Goal: Transaction & Acquisition: Obtain resource

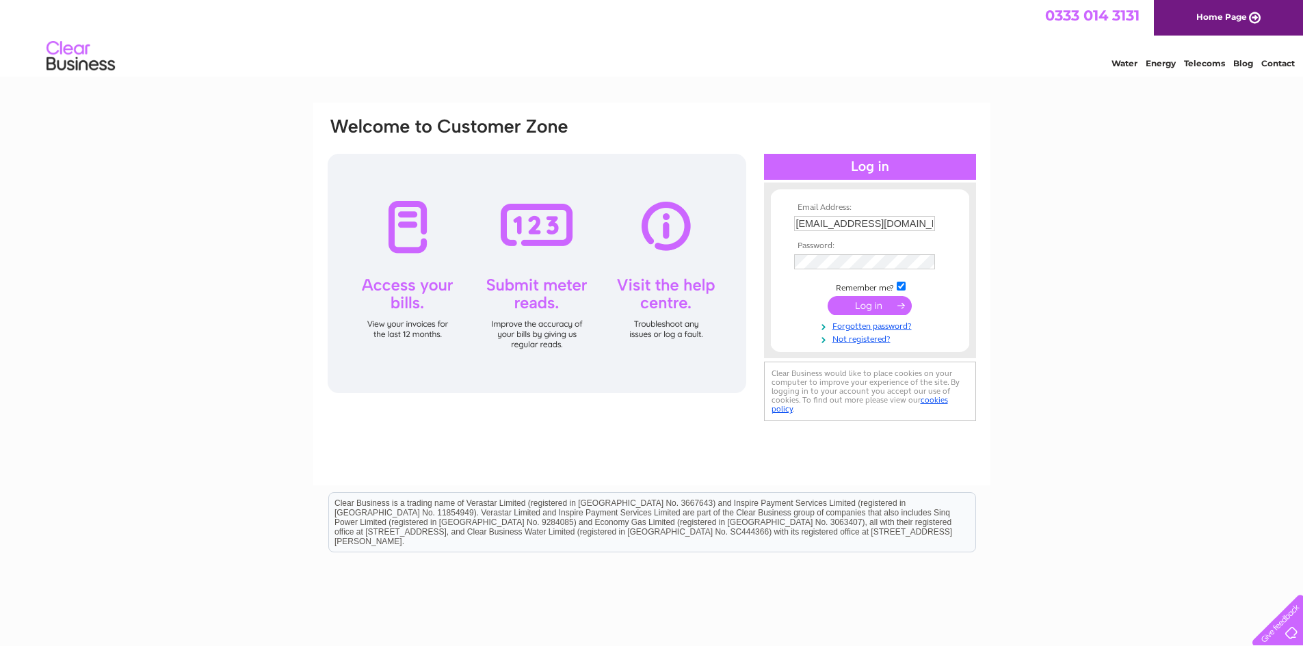
click at [793, 225] on td "sreleganteventservice@gmail.com" at bounding box center [870, 224] width 159 height 22
click at [800, 226] on input "sreleganteventservice@gmail.com" at bounding box center [864, 223] width 141 height 15
type input "SSSELECTION79@GMAIL.COM"
click at [888, 301] on input "submit" at bounding box center [870, 305] width 84 height 19
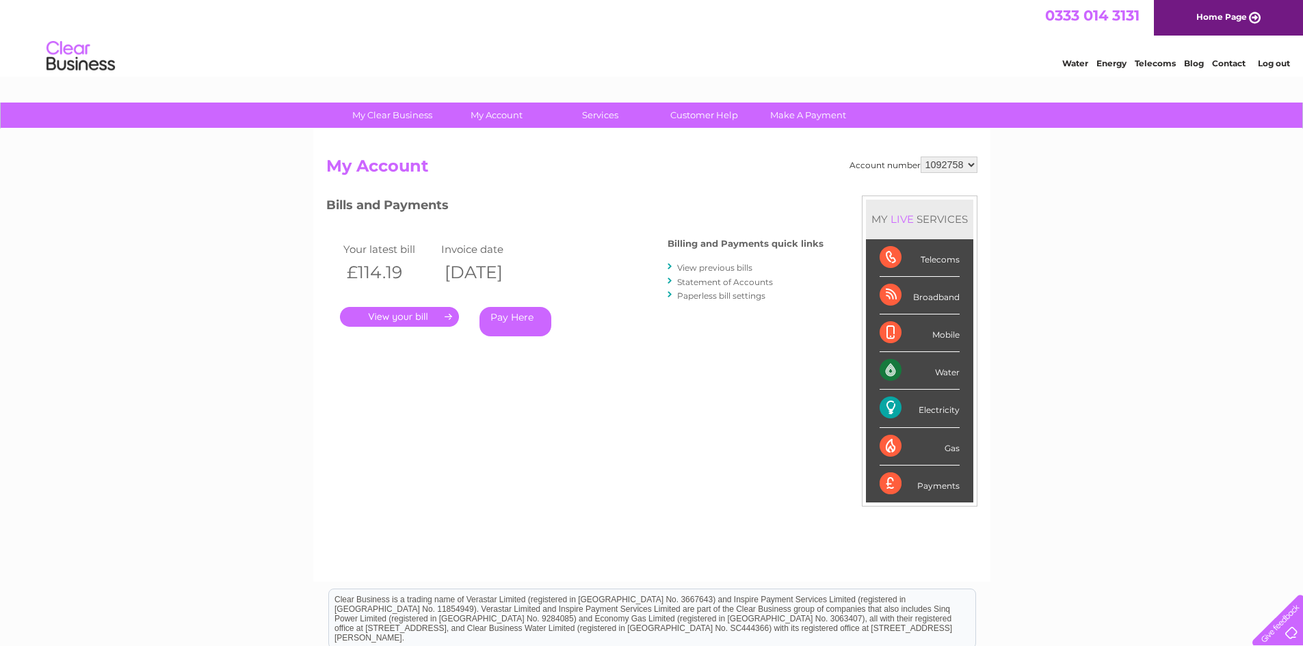
click at [423, 316] on link "." at bounding box center [399, 317] width 119 height 20
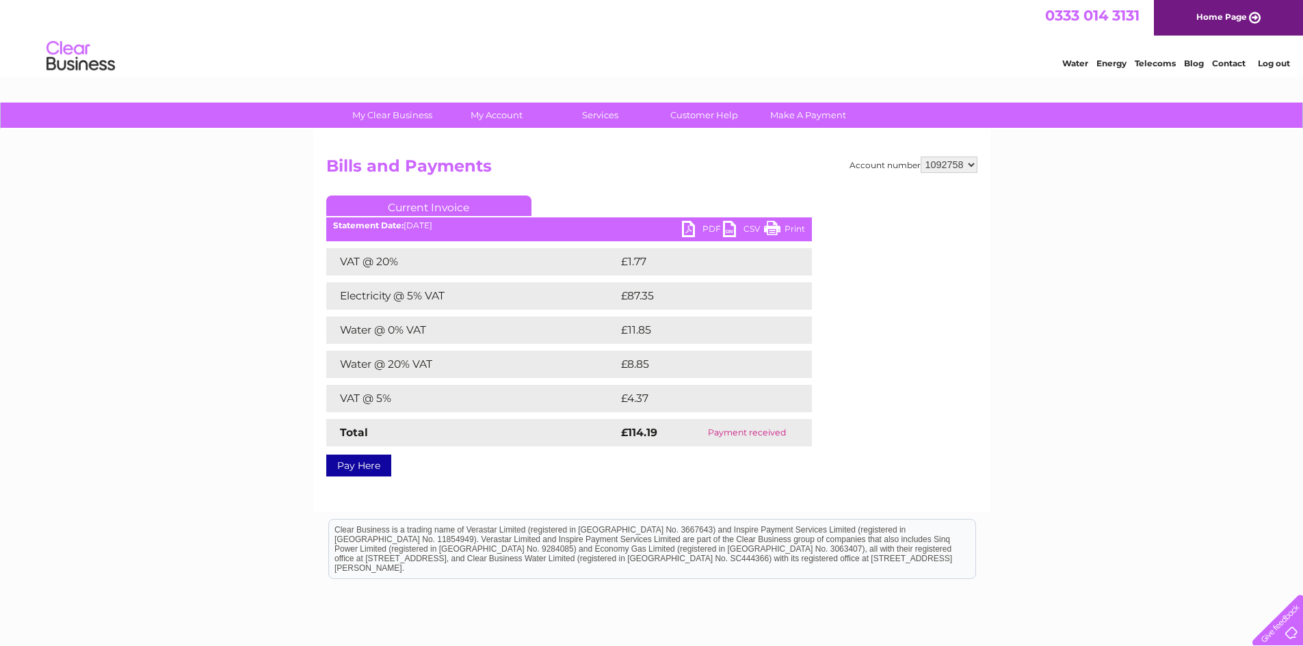
click at [689, 235] on link "PDF" at bounding box center [702, 231] width 41 height 20
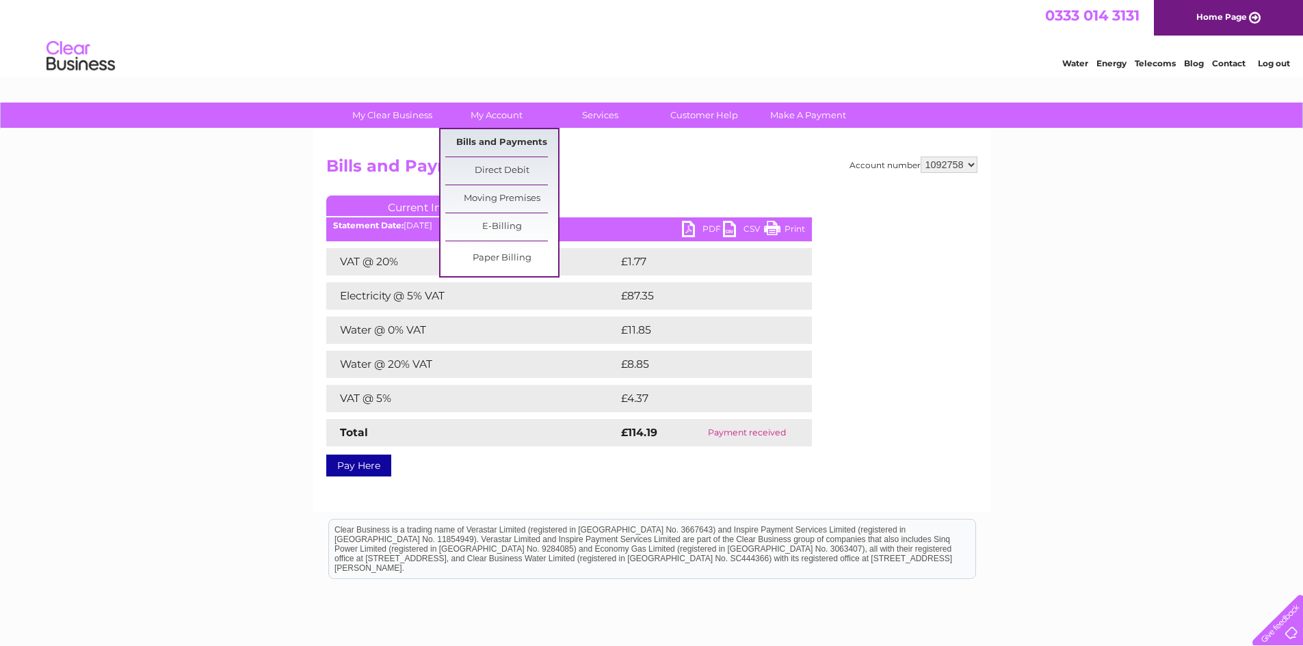
click at [512, 131] on link "Bills and Payments" at bounding box center [501, 142] width 113 height 27
click at [516, 144] on link "Bills and Payments" at bounding box center [501, 142] width 113 height 27
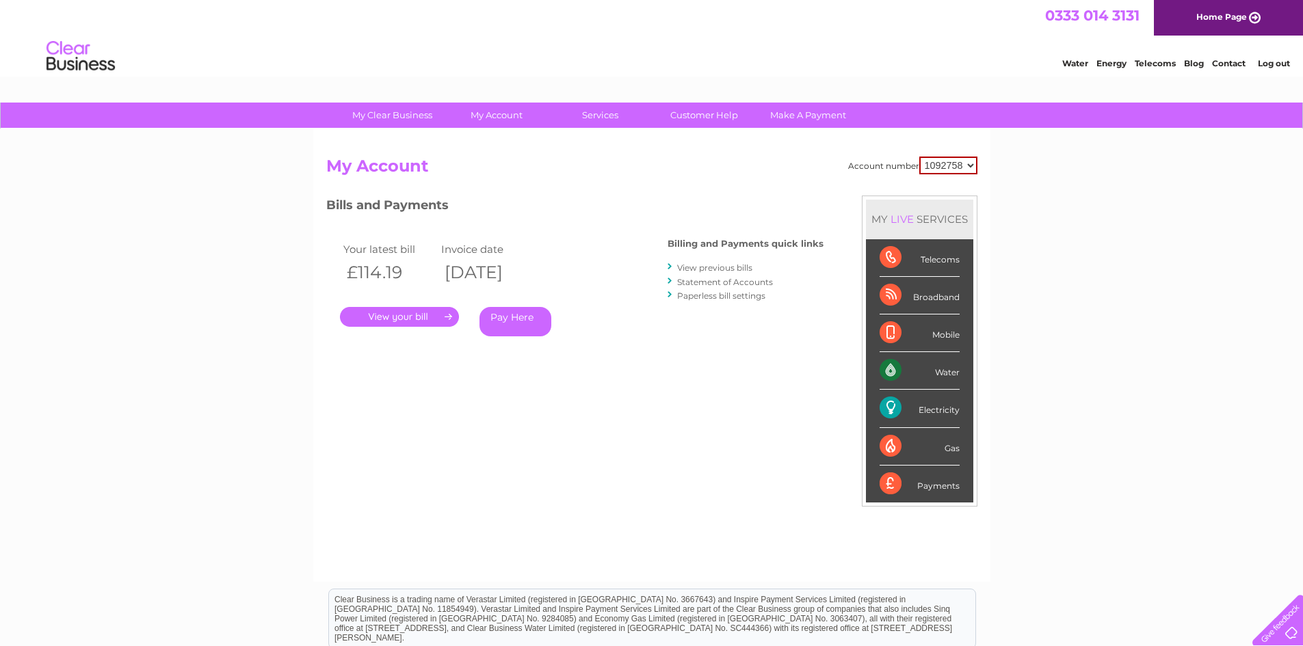
click at [418, 317] on link "." at bounding box center [399, 317] width 119 height 20
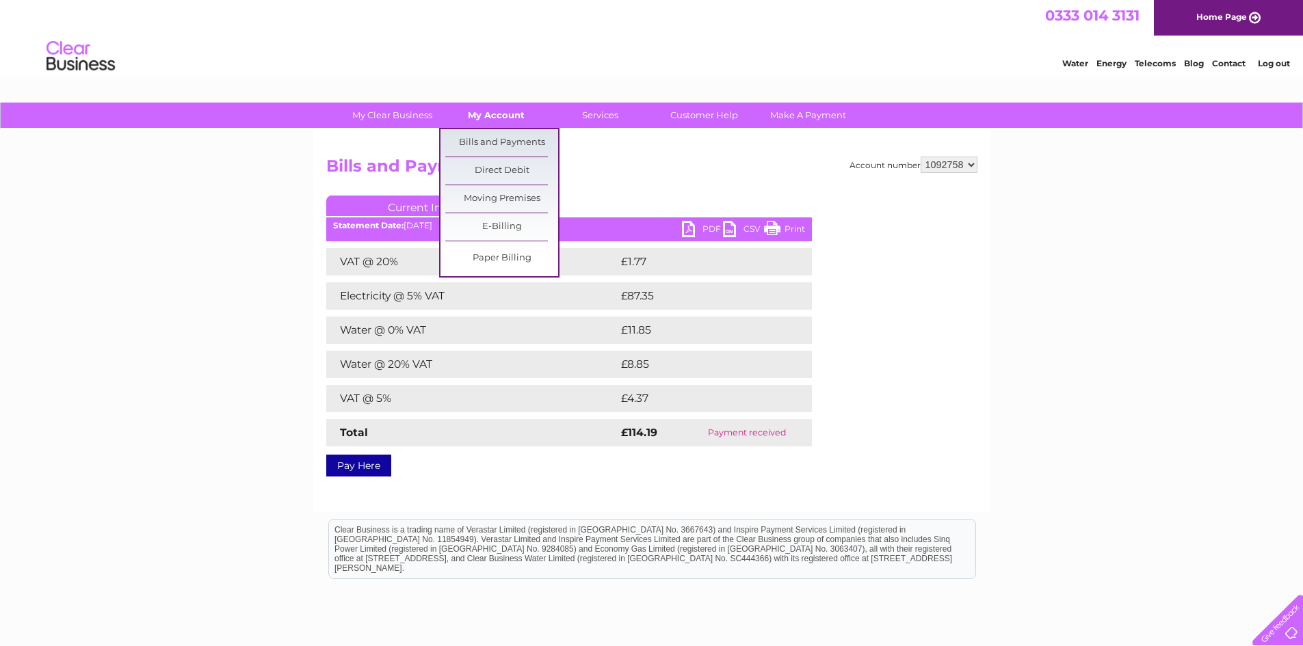
click at [489, 118] on link "My Account" at bounding box center [496, 115] width 113 height 25
click at [516, 138] on link "Bills and Payments" at bounding box center [501, 142] width 113 height 27
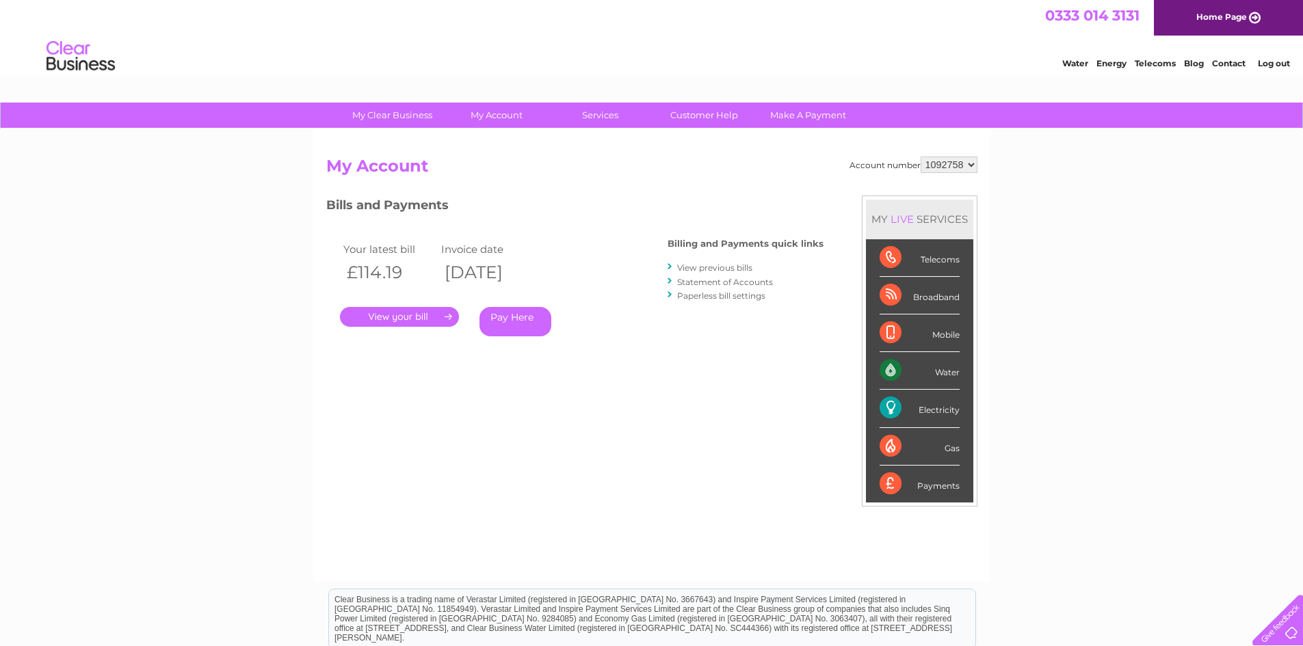
click at [739, 268] on link "View previous bills" at bounding box center [714, 268] width 75 height 10
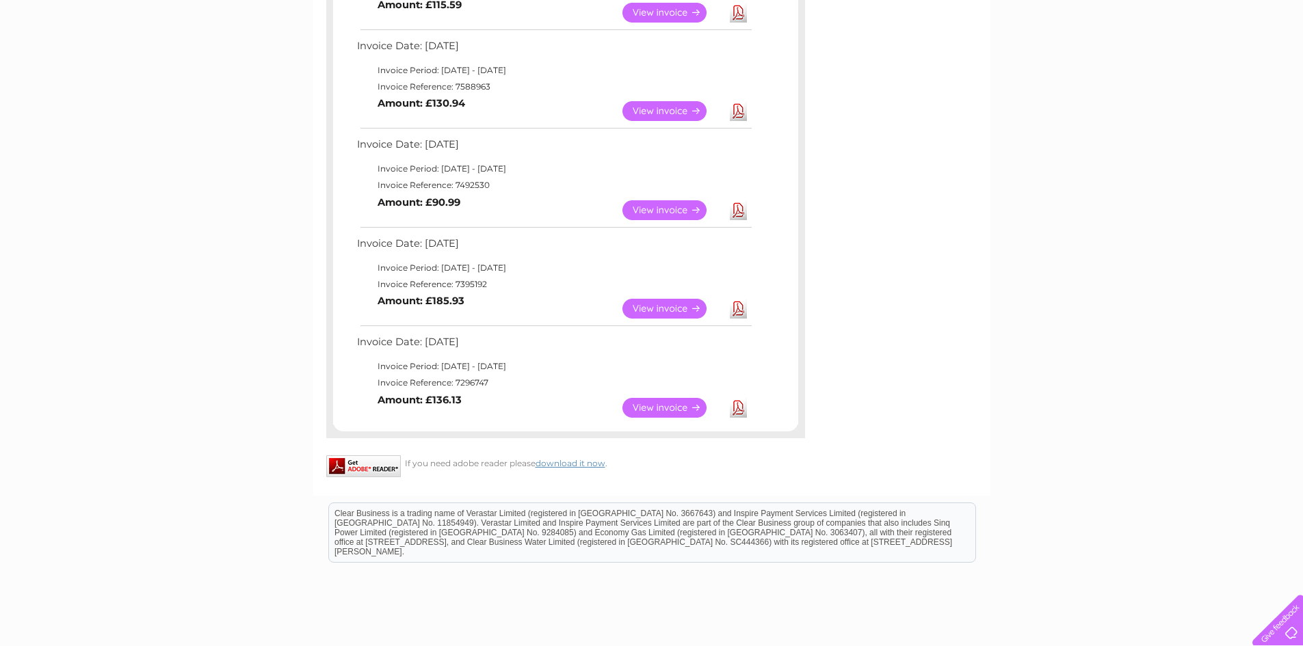
scroll to position [616, 0]
click at [664, 401] on link "View" at bounding box center [672, 407] width 101 height 20
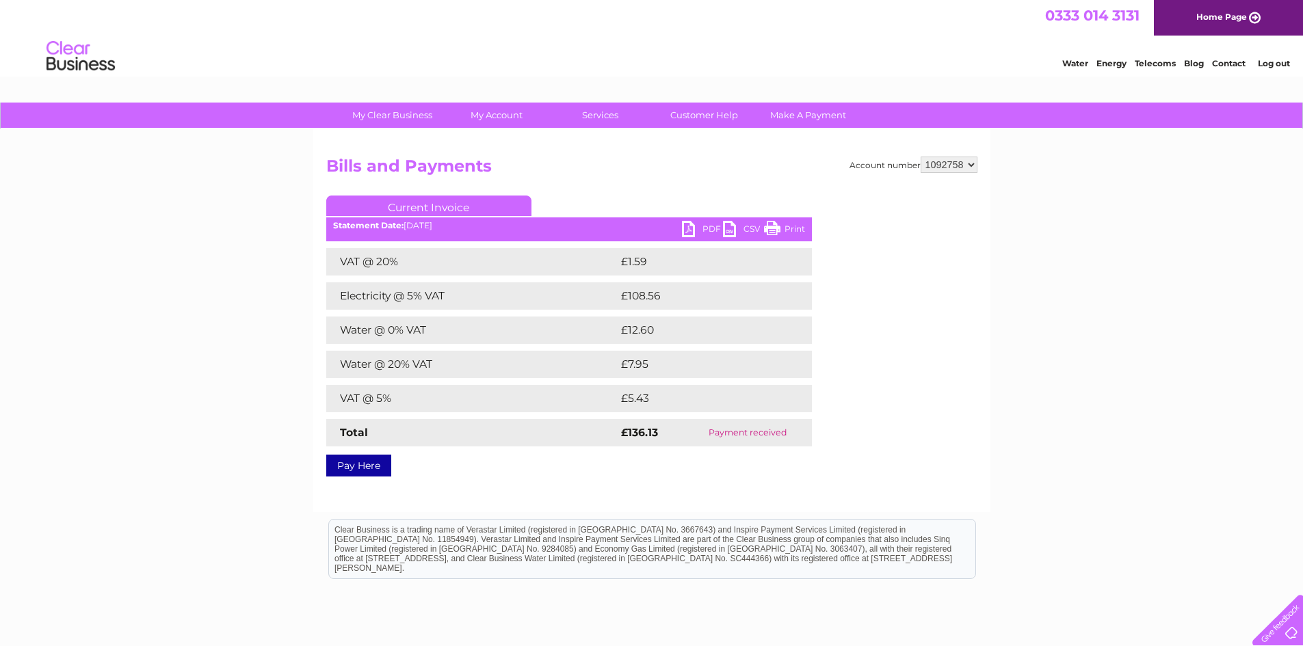
click at [711, 227] on link "PDF" at bounding box center [702, 231] width 41 height 20
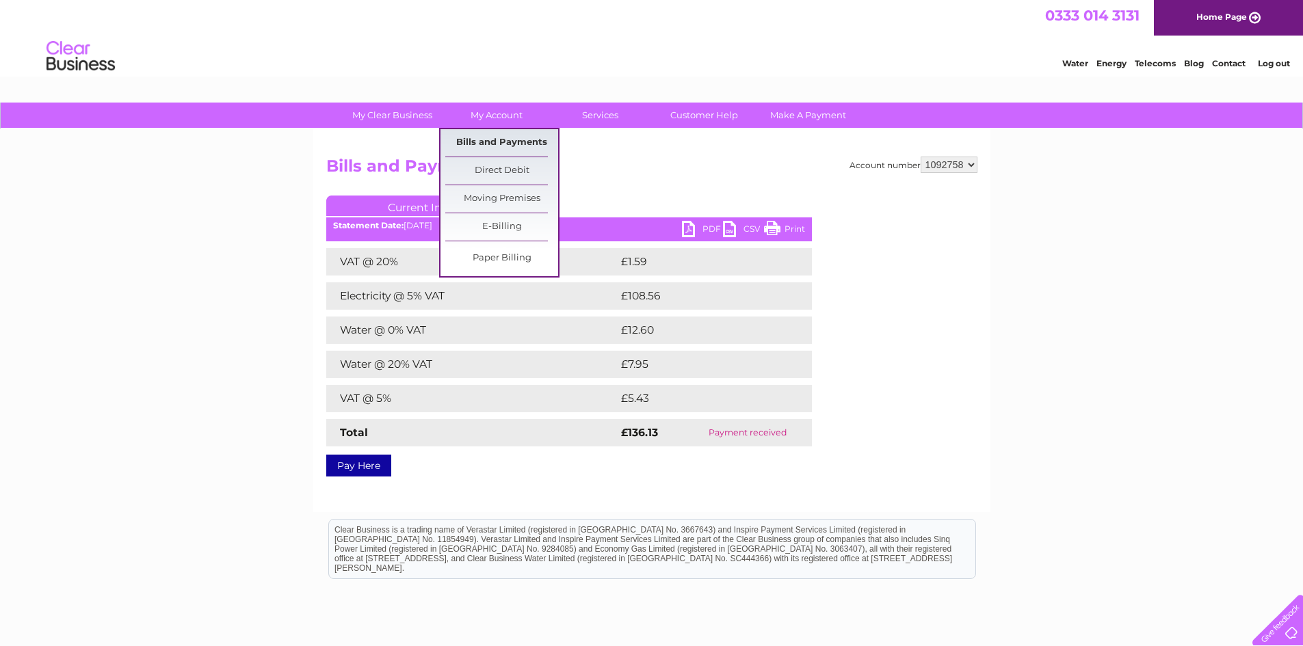
click at [497, 142] on link "Bills and Payments" at bounding box center [501, 142] width 113 height 27
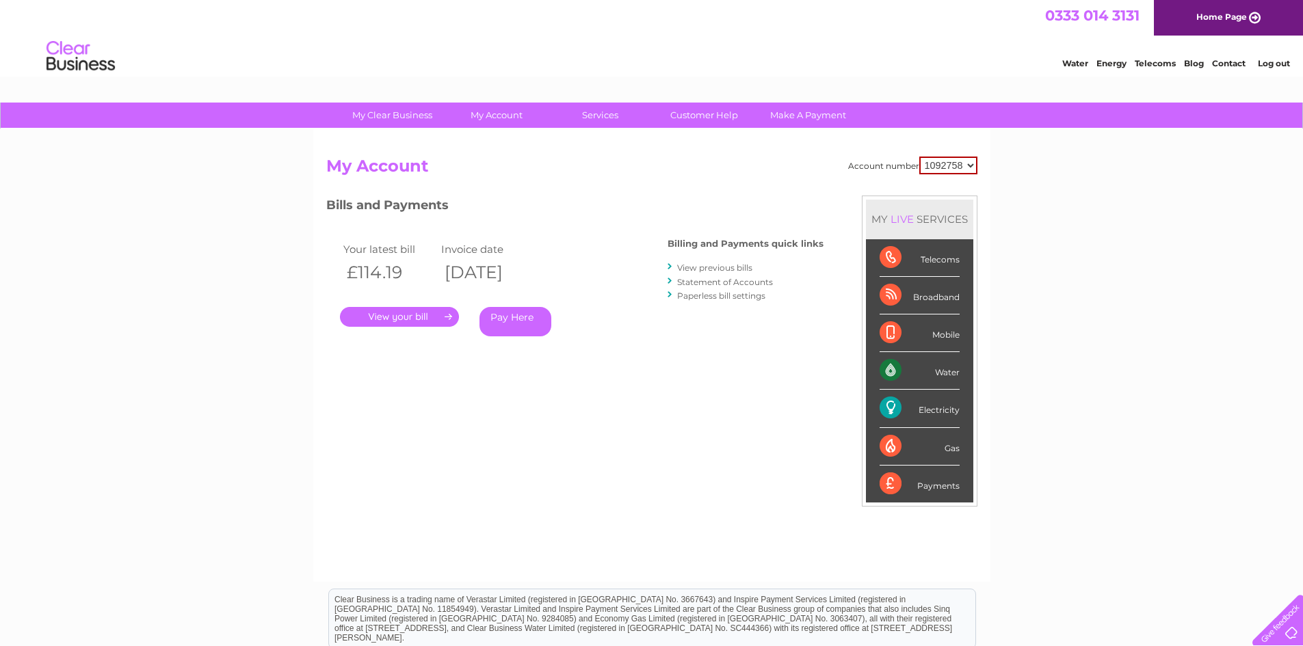
click at [714, 266] on link "View previous bills" at bounding box center [714, 268] width 75 height 10
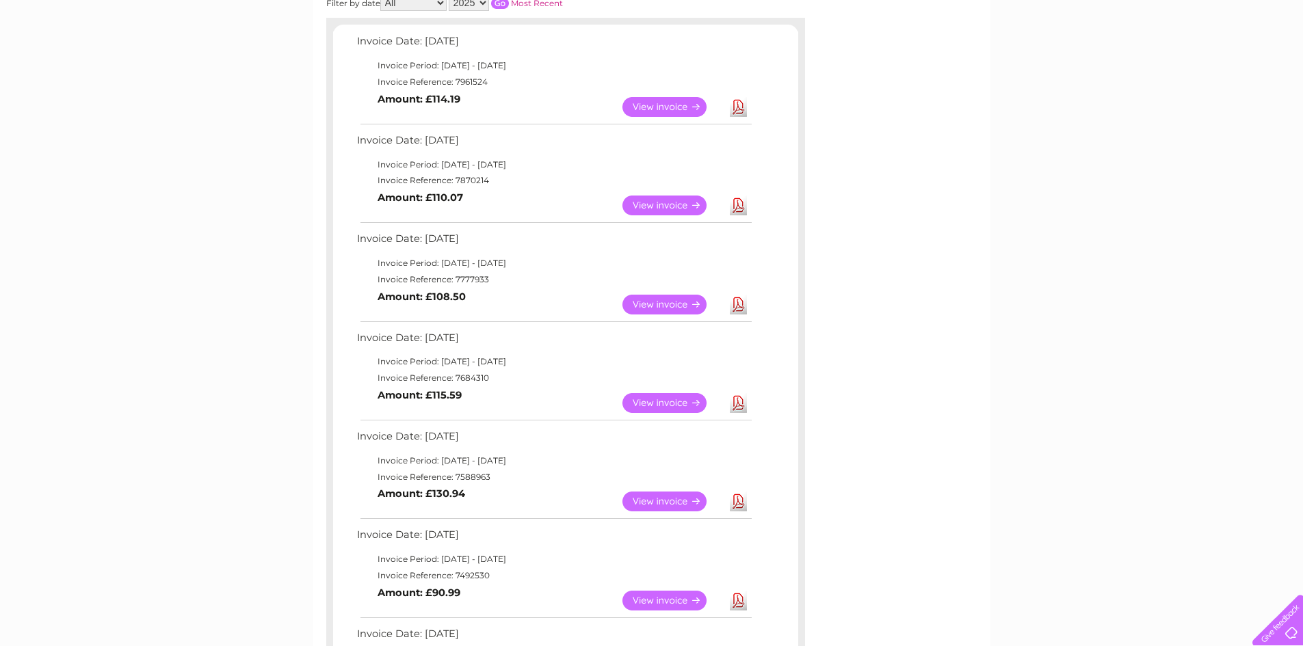
scroll to position [92, 0]
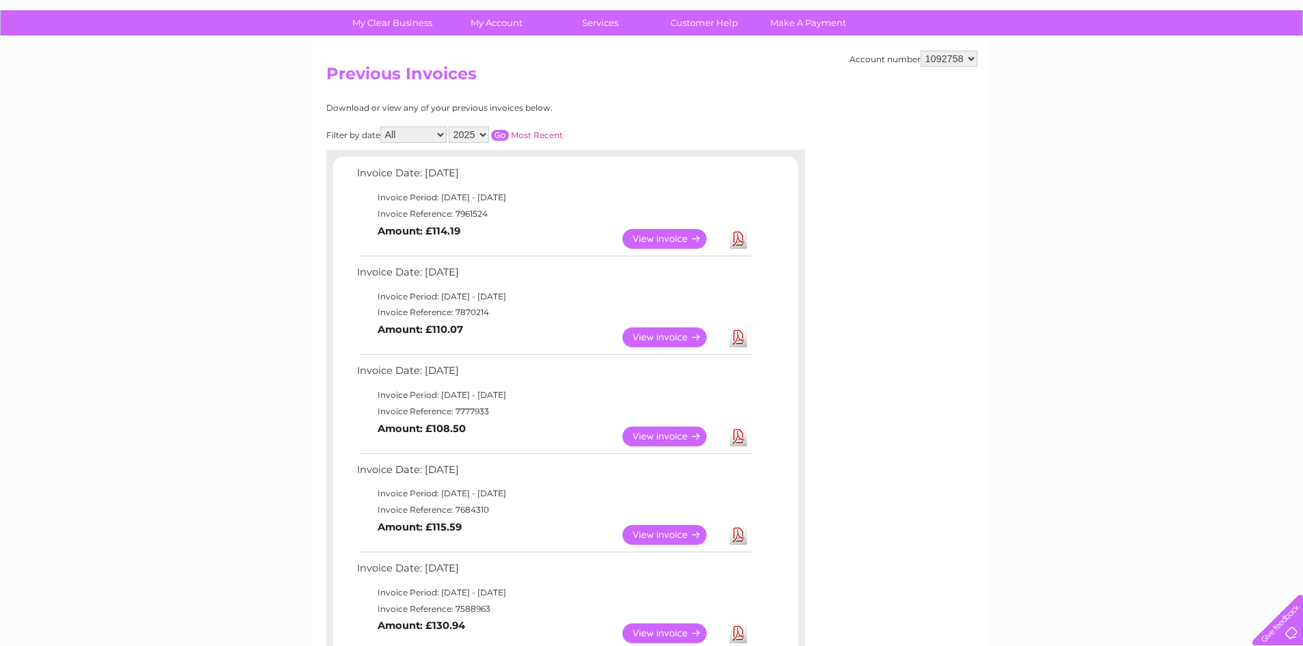
click at [482, 130] on select "2025 2024 2023 2022" at bounding box center [469, 135] width 40 height 16
select select "2024"
click at [450, 127] on select "2025 2024 2023 2022" at bounding box center [469, 135] width 40 height 16
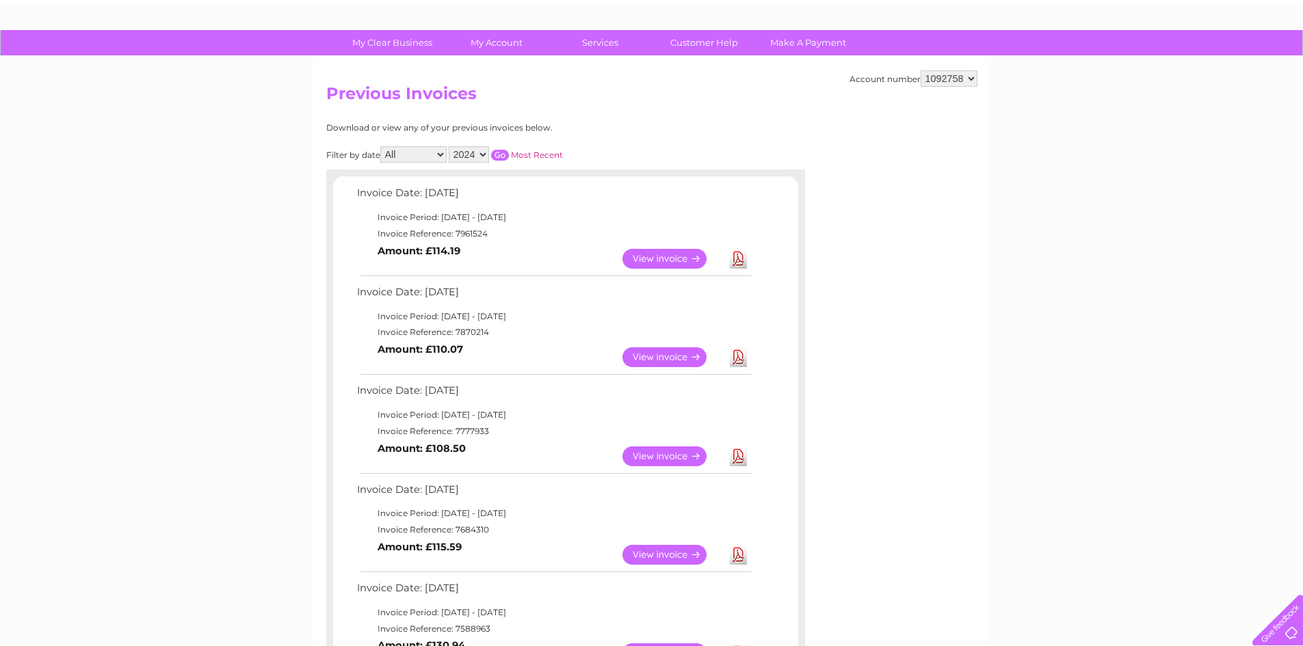
scroll to position [0, 0]
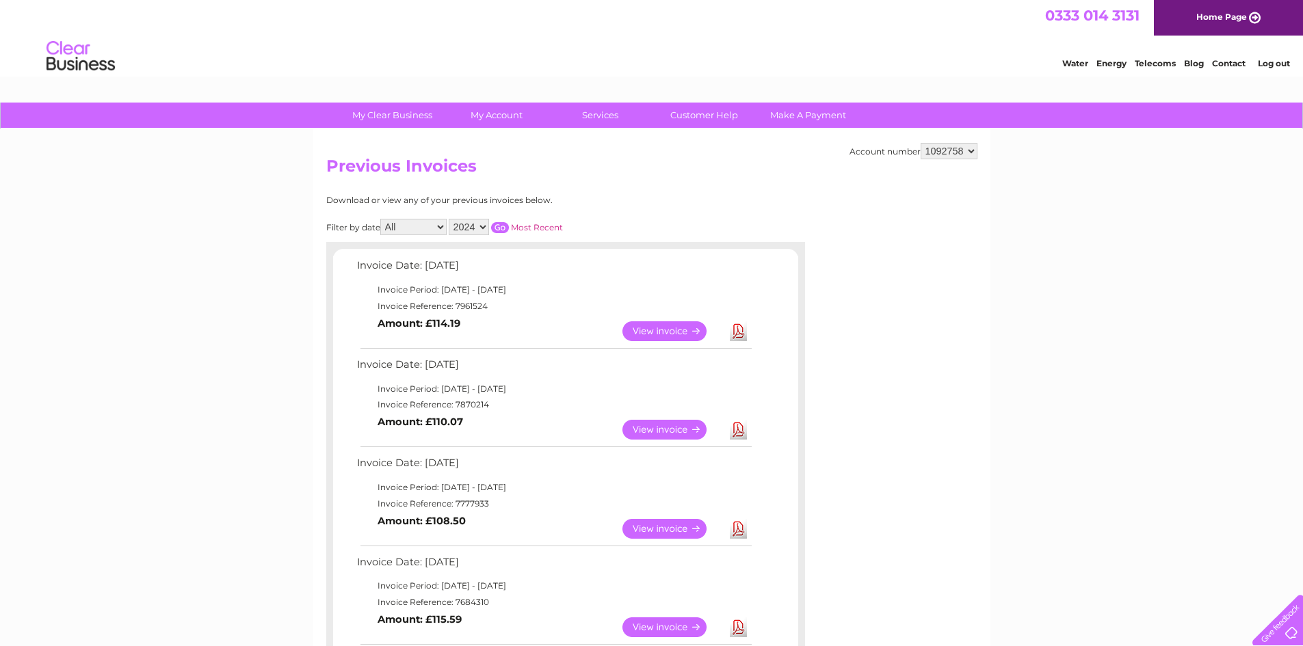
click at [492, 228] on input "button" at bounding box center [500, 227] width 18 height 11
click at [500, 226] on input "button" at bounding box center [500, 227] width 18 height 11
click at [674, 326] on link "View" at bounding box center [672, 331] width 101 height 20
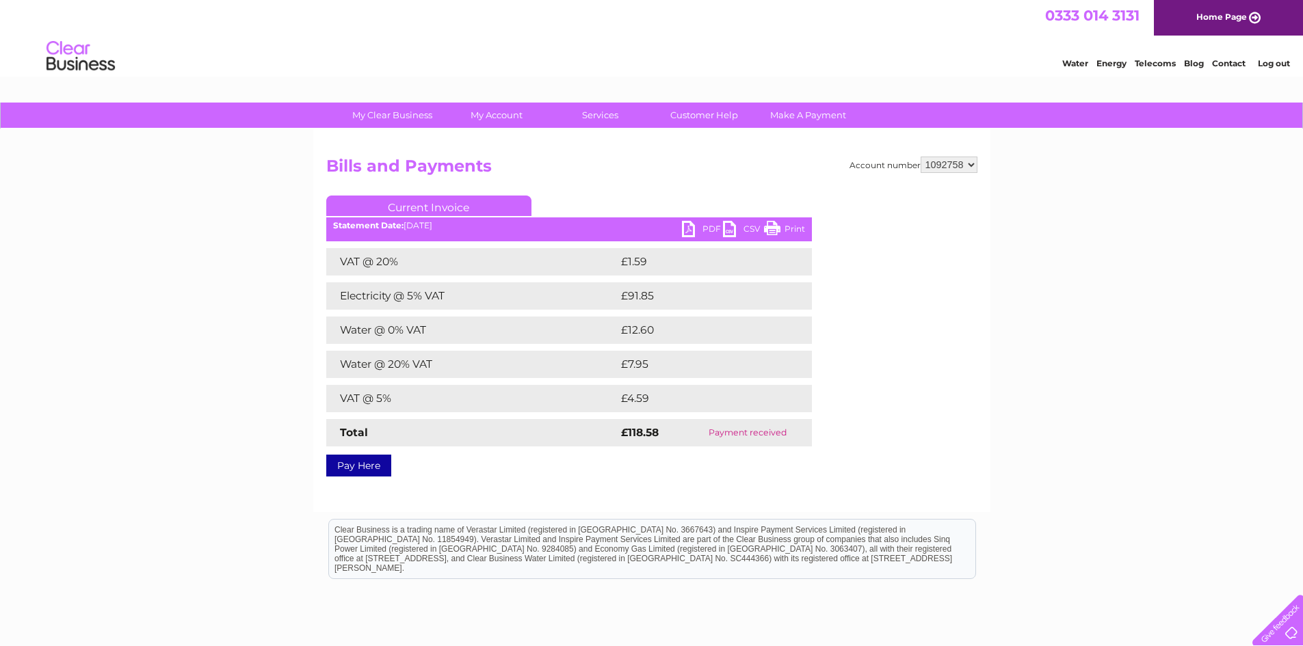
click at [698, 228] on link "PDF" at bounding box center [702, 231] width 41 height 20
